Goal: Transaction & Acquisition: Purchase product/service

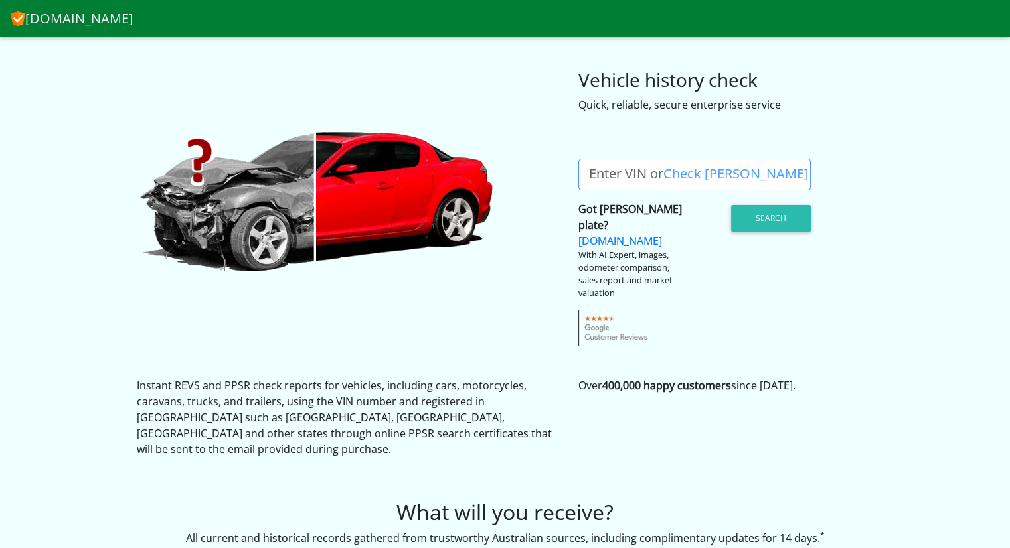
click at [586, 171] on label "Enter VIN or Check [PERSON_NAME]" at bounding box center [698, 175] width 241 height 32
click at [586, 171] on input "Enter VIN or Check [PERSON_NAME]" at bounding box center [694, 175] width 232 height 32
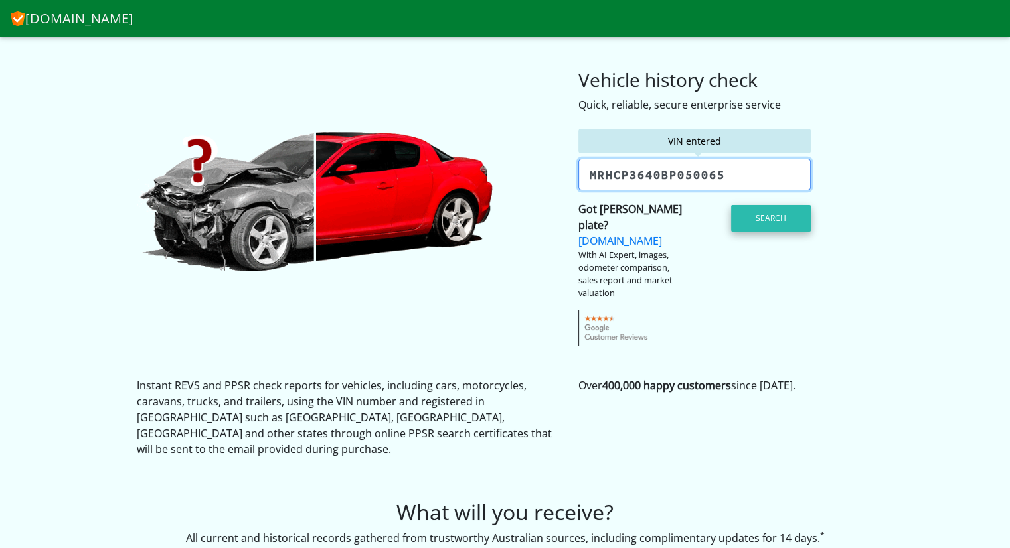
type input "mrhcp3640bp050065"
click at [765, 210] on button "Search" at bounding box center [771, 218] width 80 height 27
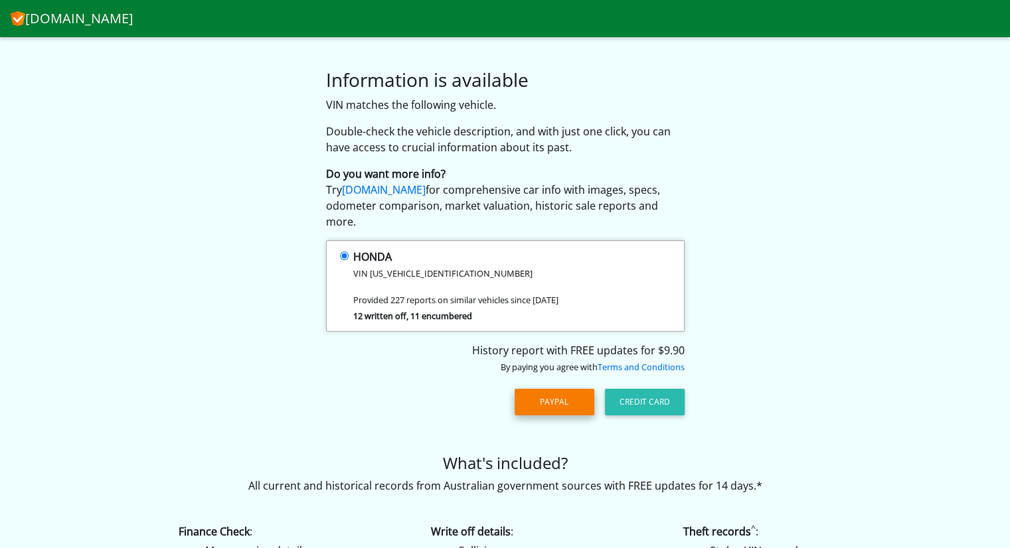
click at [559, 389] on button "PayPal" at bounding box center [555, 402] width 80 height 27
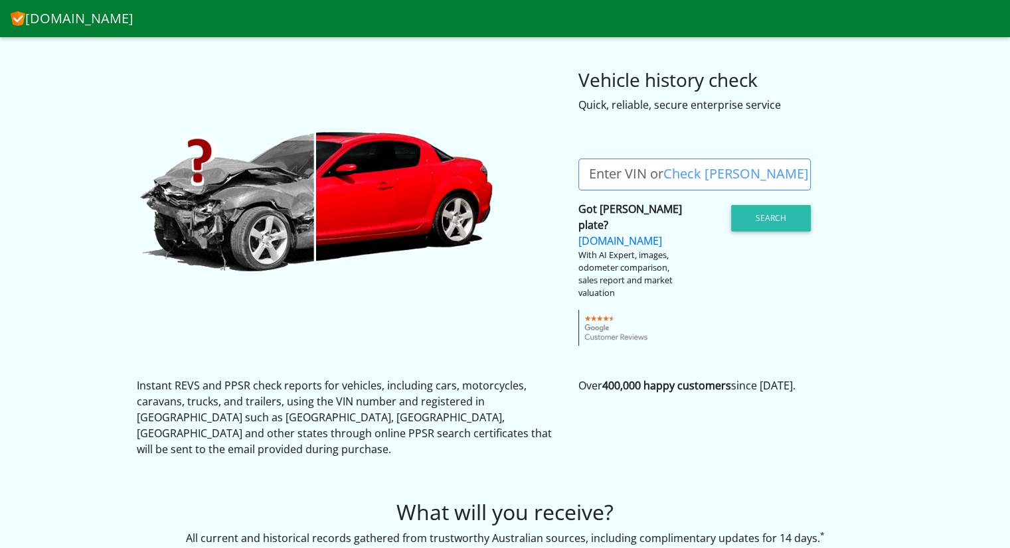
click at [590, 170] on label "Enter VIN or Check [PERSON_NAME]" at bounding box center [698, 175] width 241 height 32
click at [590, 170] on input "Enter VIN or Check [PERSON_NAME]" at bounding box center [694, 175] width 232 height 32
click at [590, 170] on label "Enter VIN or Check Rego" at bounding box center [698, 175] width 241 height 32
click at [590, 170] on input "Enter VIN or Check Rego" at bounding box center [694, 175] width 232 height 32
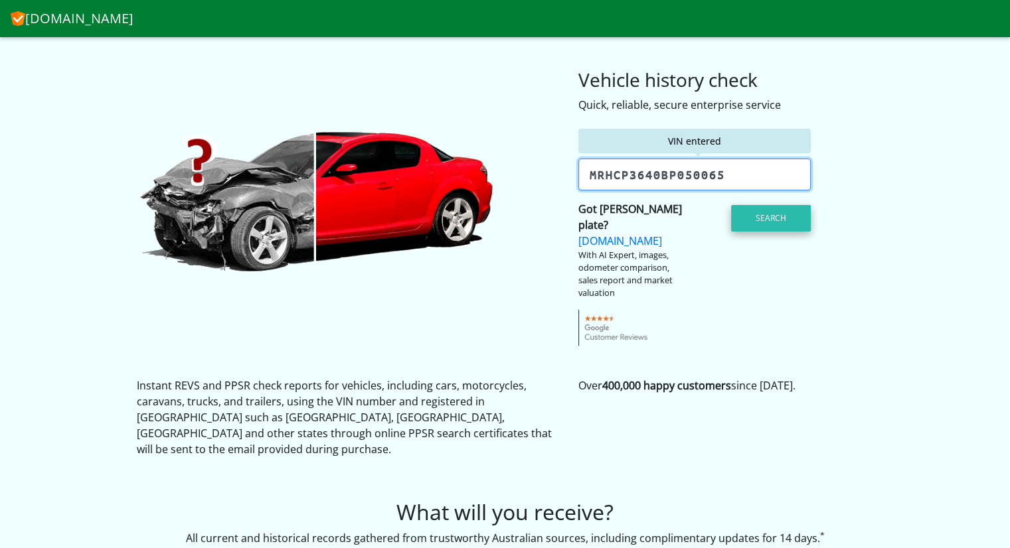
type input "mrhcp3640bp050065"
click at [779, 220] on button "Search" at bounding box center [771, 218] width 80 height 27
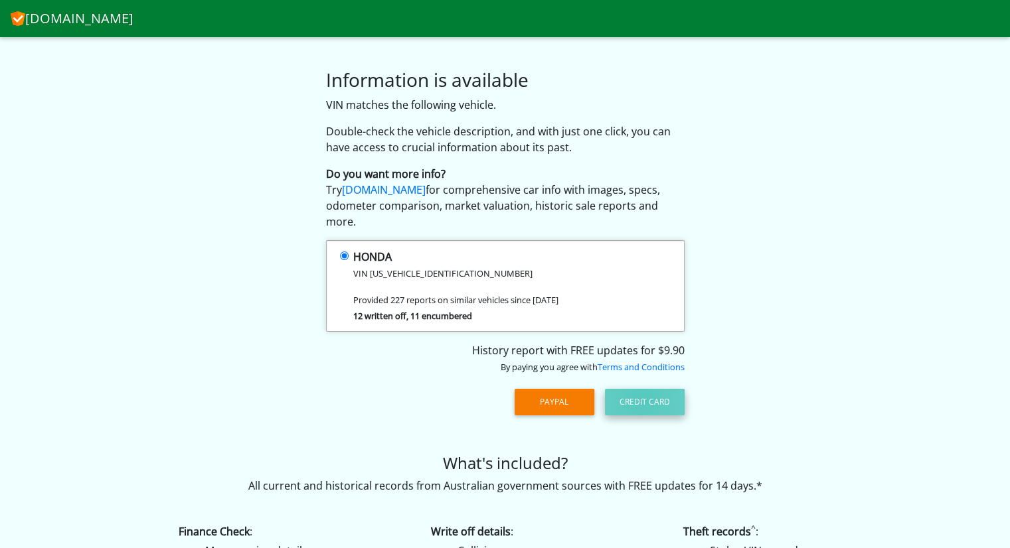
click at [643, 389] on button "Credit Card" at bounding box center [645, 402] width 80 height 27
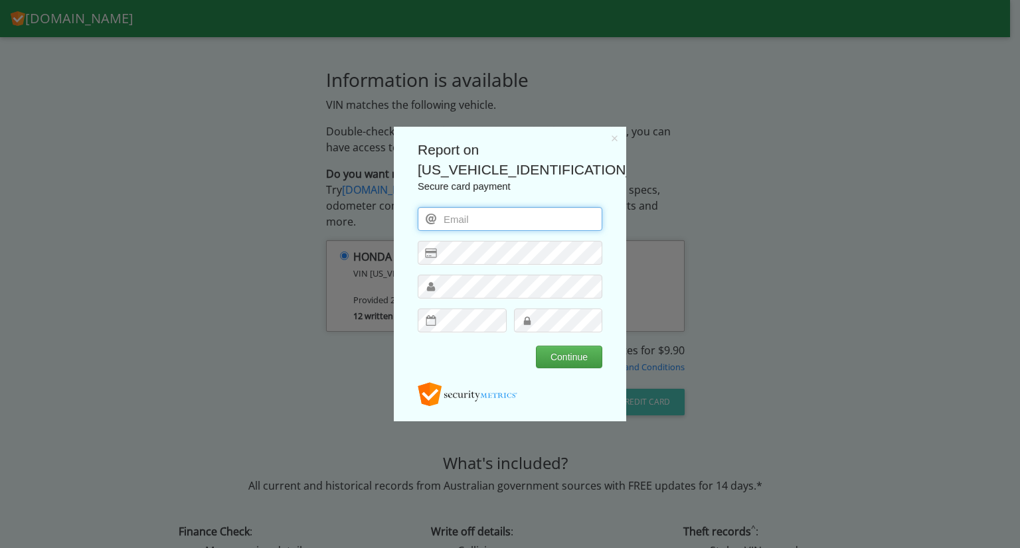
click at [494, 218] on input "email" at bounding box center [510, 219] width 185 height 24
type input "brears@bigpond.com"
click at [555, 354] on button "Continue" at bounding box center [569, 357] width 66 height 23
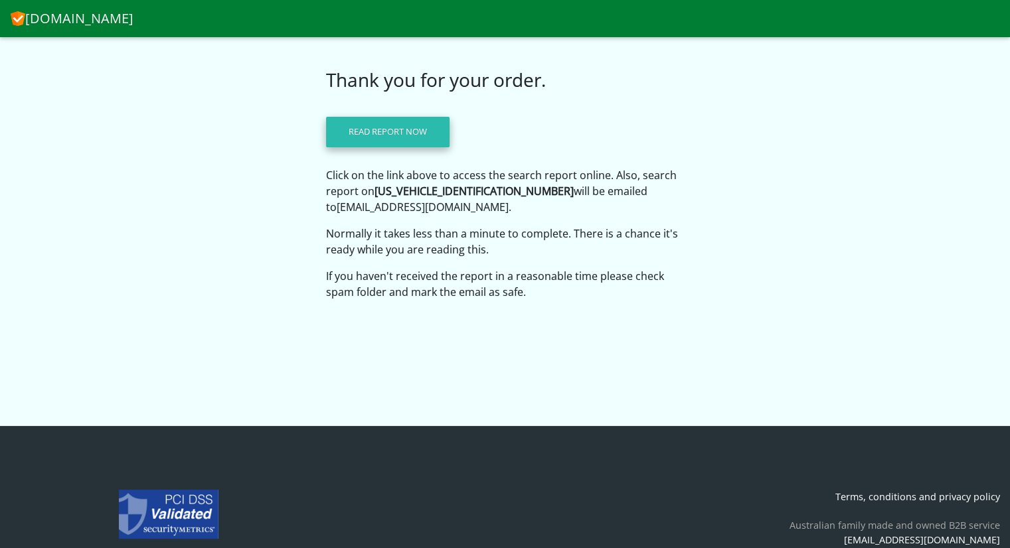
click at [414, 130] on link "Read report now" at bounding box center [387, 132] width 123 height 31
